Goal: Transaction & Acquisition: Purchase product/service

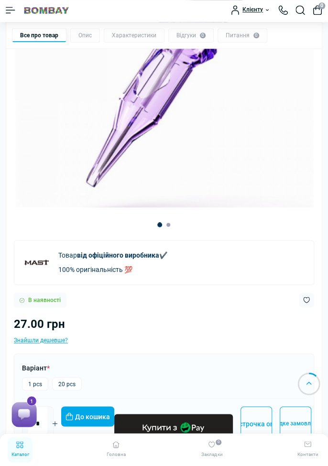
scroll to position [215, 0]
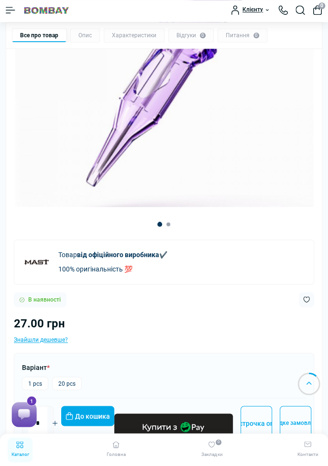
click at [57, 420] on icon "Plus" at bounding box center [55, 422] width 5 height 5
click at [59, 421] on icon "Plus" at bounding box center [55, 423] width 8 height 8
click at [57, 420] on icon "Plus" at bounding box center [55, 422] width 5 height 5
click at [63, 428] on button "Plus" at bounding box center [54, 422] width 15 height 15
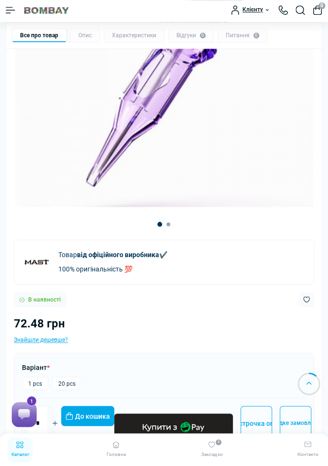
click at [63, 426] on button "Plus" at bounding box center [54, 422] width 15 height 15
type input "**"
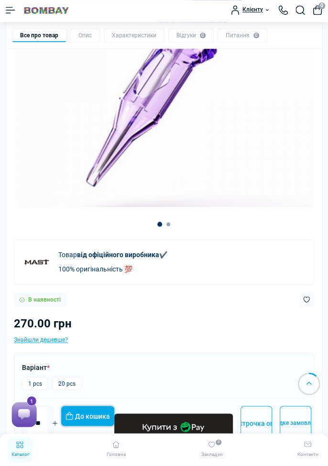
click at [100, 413] on button "До кошика" at bounding box center [87, 416] width 53 height 20
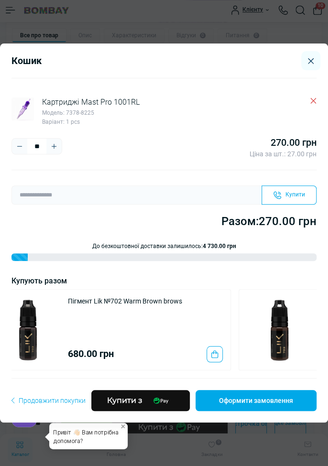
scroll to position [0, 1065]
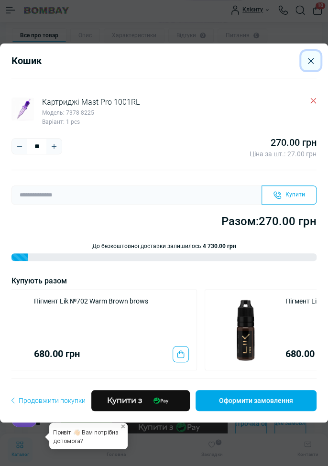
click at [304, 70] on button "Close" at bounding box center [310, 60] width 19 height 19
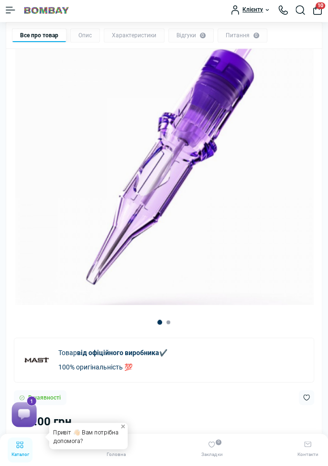
scroll to position [0, 0]
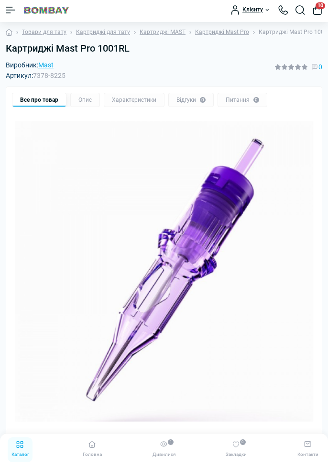
click at [56, 14] on img at bounding box center [46, 10] width 47 height 9
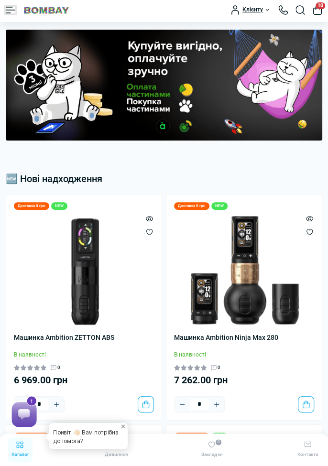
click at [10, 12] on button "Menu" at bounding box center [11, 10] width 10 height 7
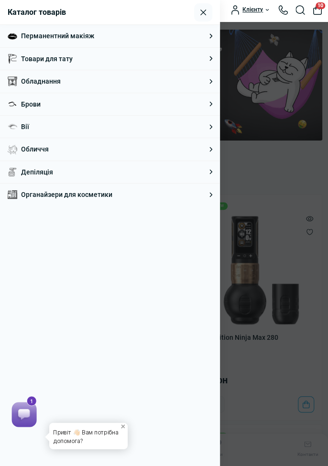
click at [206, 60] on li "Товари для тату Каталог товарів Тату обладнання Тату обладнання Тату машинки Та…" at bounding box center [110, 58] width 220 height 22
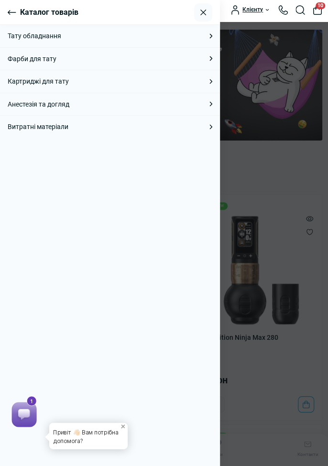
click at [116, 86] on li "Картриджі для тату Картриджі для тату Картриджі Ambition Картриджі Emalla Картр…" at bounding box center [110, 81] width 220 height 22
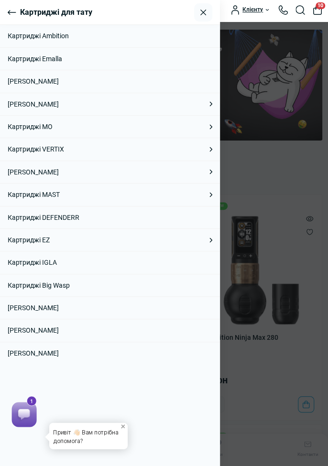
click at [163, 195] on li "Картриджі MAST Картриджі MAST Картриджі Mast Cyber Картриджі Mast Hyperink Карт…" at bounding box center [110, 194] width 220 height 22
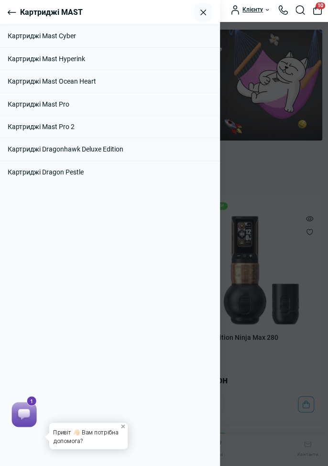
click at [191, 104] on link "Картриджі Mast Pro" at bounding box center [110, 104] width 205 height 11
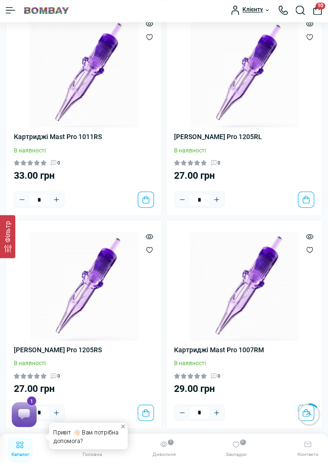
scroll to position [533, 0]
click at [260, 84] on img at bounding box center [244, 72] width 109 height 109
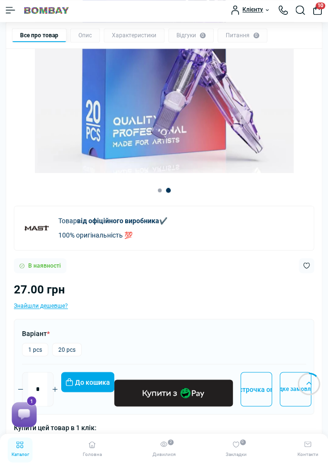
scroll to position [266, 0]
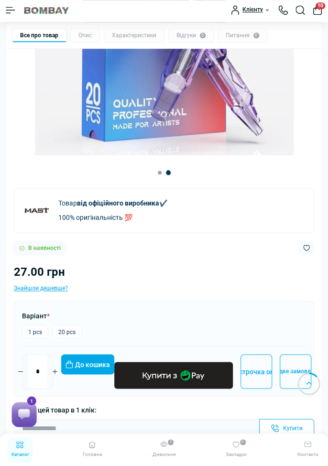
click at [63, 375] on button "Plus" at bounding box center [54, 371] width 15 height 15
click at [63, 376] on button "Plus" at bounding box center [54, 371] width 15 height 15
click at [54, 382] on div "*" at bounding box center [38, 371] width 32 height 34
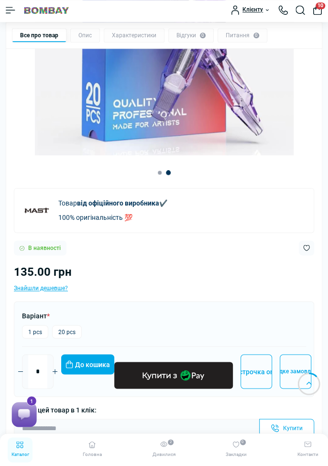
click at [63, 375] on button "Plus" at bounding box center [54, 371] width 15 height 15
click at [63, 376] on button "Plus" at bounding box center [54, 371] width 15 height 15
click at [63, 375] on button "Plus" at bounding box center [54, 371] width 15 height 15
click at [63, 374] on button "Plus" at bounding box center [54, 371] width 15 height 15
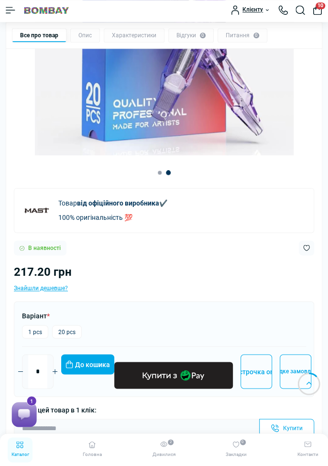
type input "**"
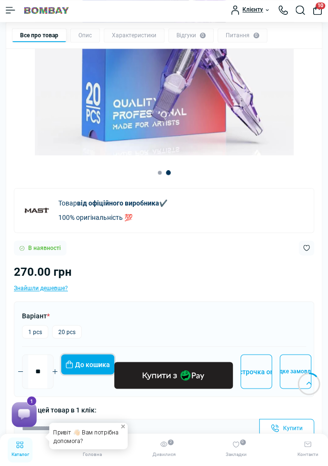
click at [101, 364] on button "До кошика" at bounding box center [87, 364] width 53 height 20
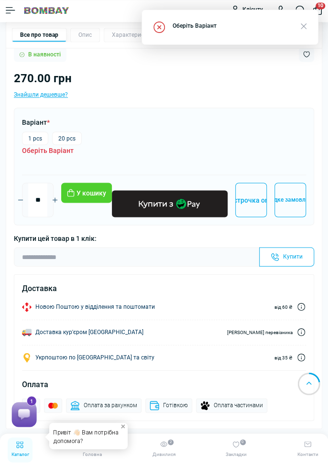
scroll to position [459, 0]
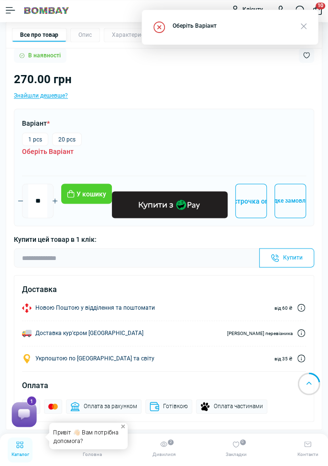
click at [41, 140] on label "1 pcs" at bounding box center [35, 138] width 26 height 13
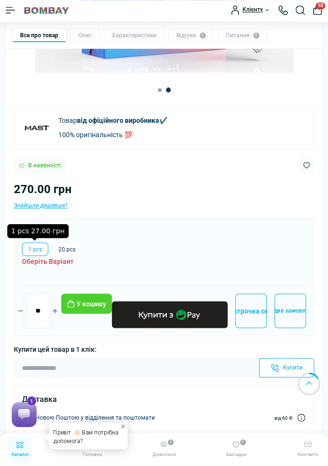
scroll to position [346, 0]
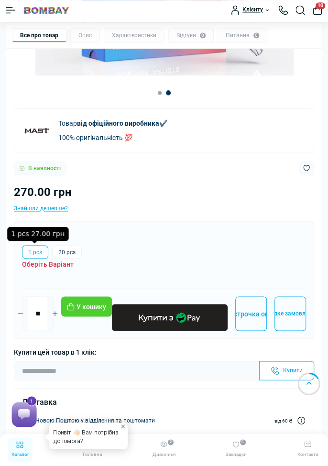
click at [69, 252] on label "20 pcs" at bounding box center [67, 251] width 30 height 13
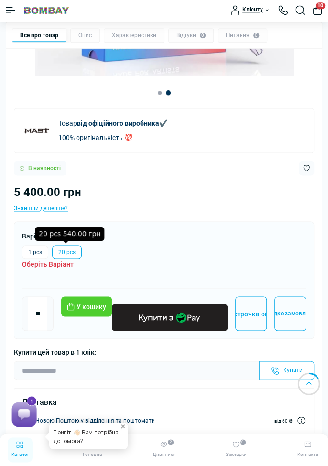
click at [36, 249] on label "1 pcs" at bounding box center [35, 251] width 26 height 13
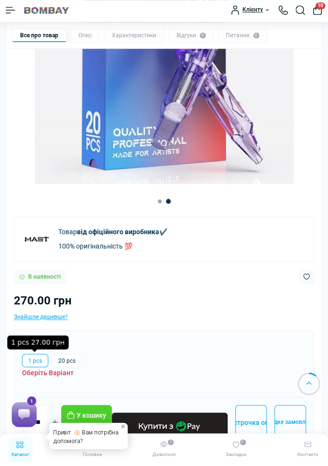
scroll to position [227, 0]
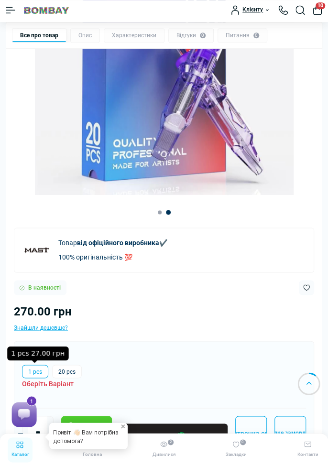
click at [319, 10] on button "10" at bounding box center [318, 10] width 10 height 10
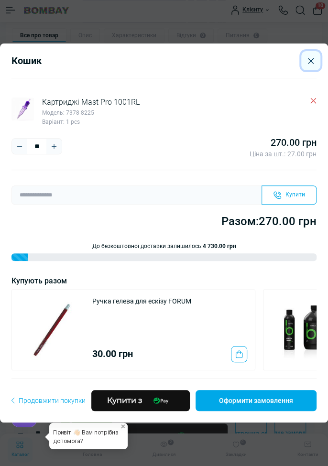
click at [310, 61] on icon "Close" at bounding box center [311, 61] width 6 height 6
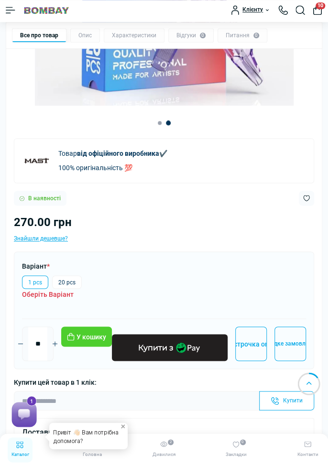
scroll to position [315, 0]
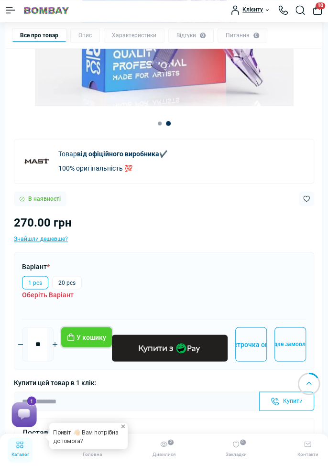
click at [104, 336] on button "У кошику" at bounding box center [86, 337] width 51 height 20
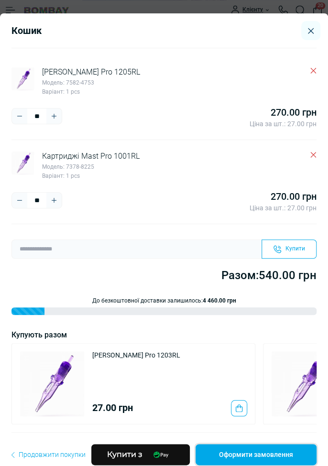
click at [281, 463] on link "Оформити замовлення" at bounding box center [255, 454] width 121 height 21
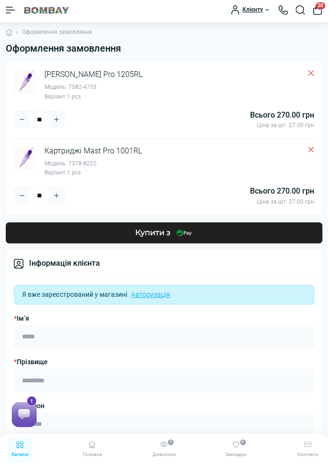
scroll to position [8, 0]
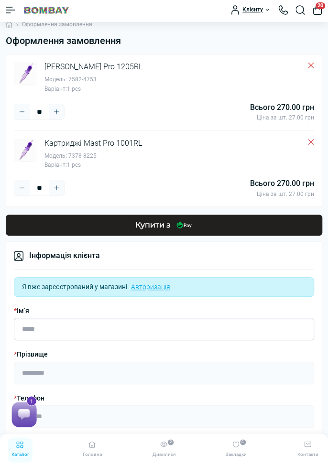
click at [263, 324] on input "* Ім’я" at bounding box center [164, 329] width 300 height 22
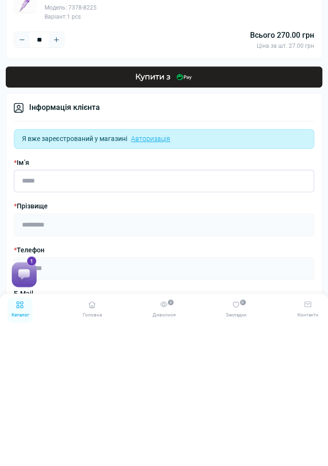
scroll to position [16, 0]
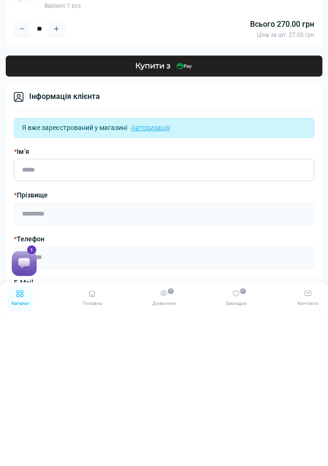
type input "******"
type input "**********"
type input "*******"
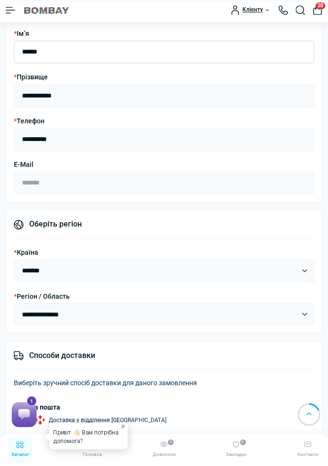
scroll to position [287, 0]
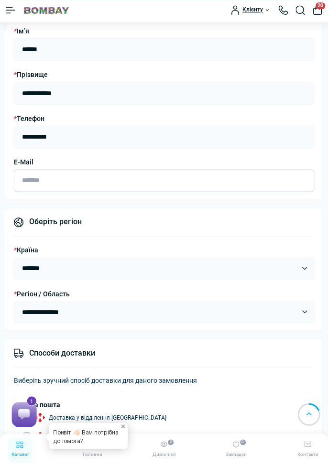
click at [210, 178] on input "E-Mail" at bounding box center [164, 180] width 300 height 22
type input "**********"
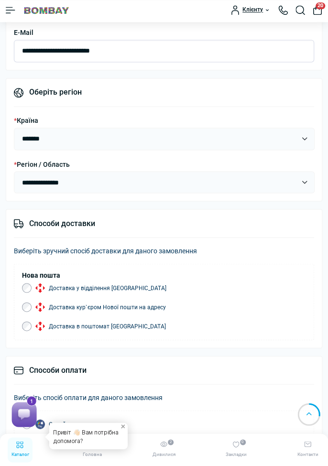
scroll to position [418, 0]
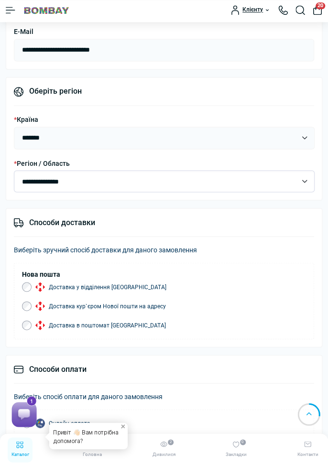
click at [302, 177] on select "**********" at bounding box center [164, 181] width 301 height 22
select select "****"
click at [14, 170] on select "**********" at bounding box center [164, 181] width 301 height 22
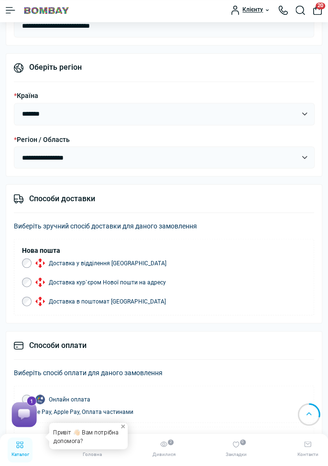
scroll to position [442, 0]
click at [38, 280] on img at bounding box center [40, 282] width 10 height 10
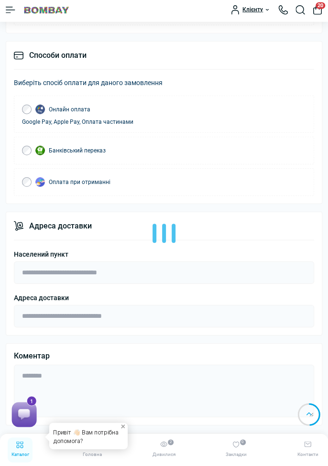
scroll to position [743, 0]
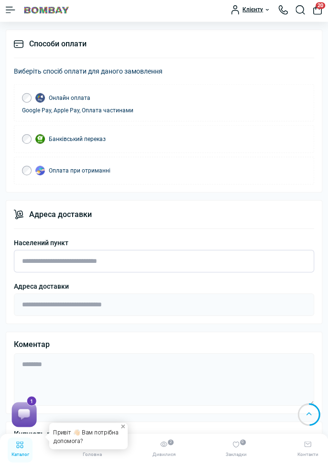
click at [174, 251] on input "Населений пункт" at bounding box center [164, 261] width 300 height 22
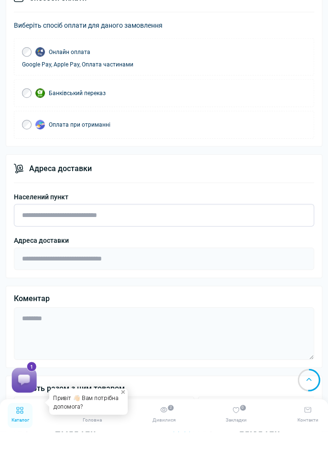
type input "*******"
type input "***"
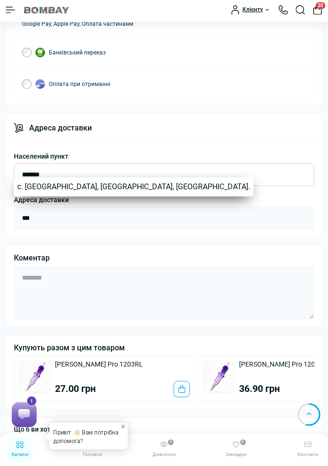
scroll to position [832, 0]
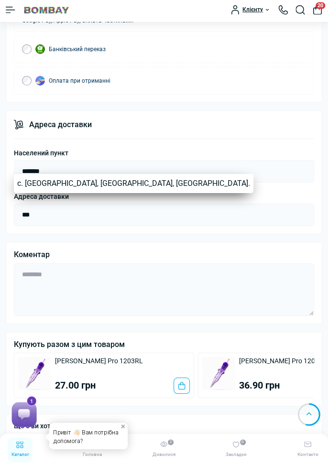
click at [191, 188] on link "с. [GEOGRAPHIC_DATA], [GEOGRAPHIC_DATA], [GEOGRAPHIC_DATA]." at bounding box center [133, 183] width 239 height 19
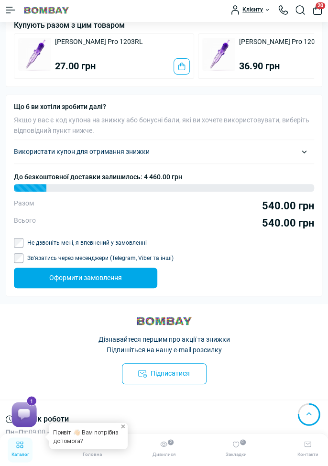
scroll to position [1157, 0]
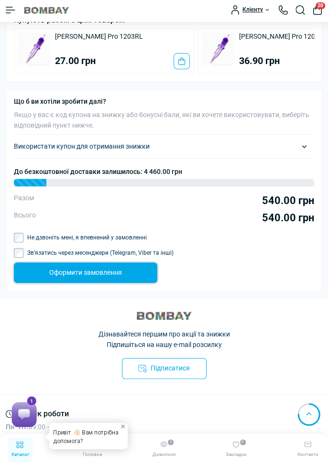
click at [121, 262] on button "Оформити замовлення" at bounding box center [85, 272] width 143 height 20
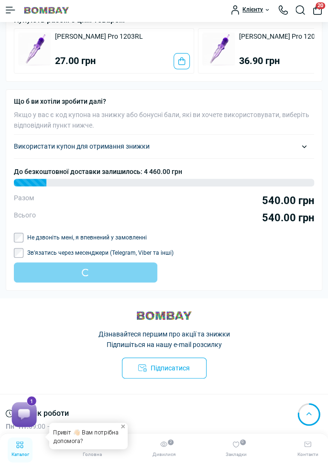
scroll to position [1203, 0]
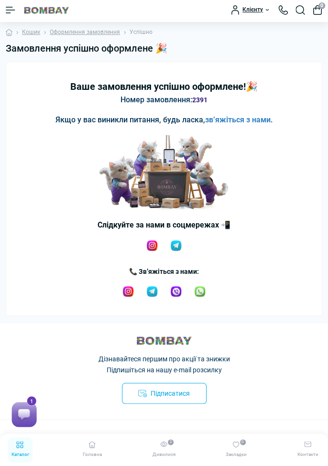
click at [32, 420] on rect at bounding box center [29, 419] width 24 height 24
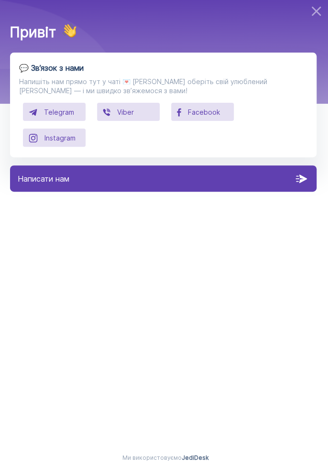
click at [119, 119] on button "Viber" at bounding box center [128, 112] width 63 height 18
